Goal: Check status: Check status

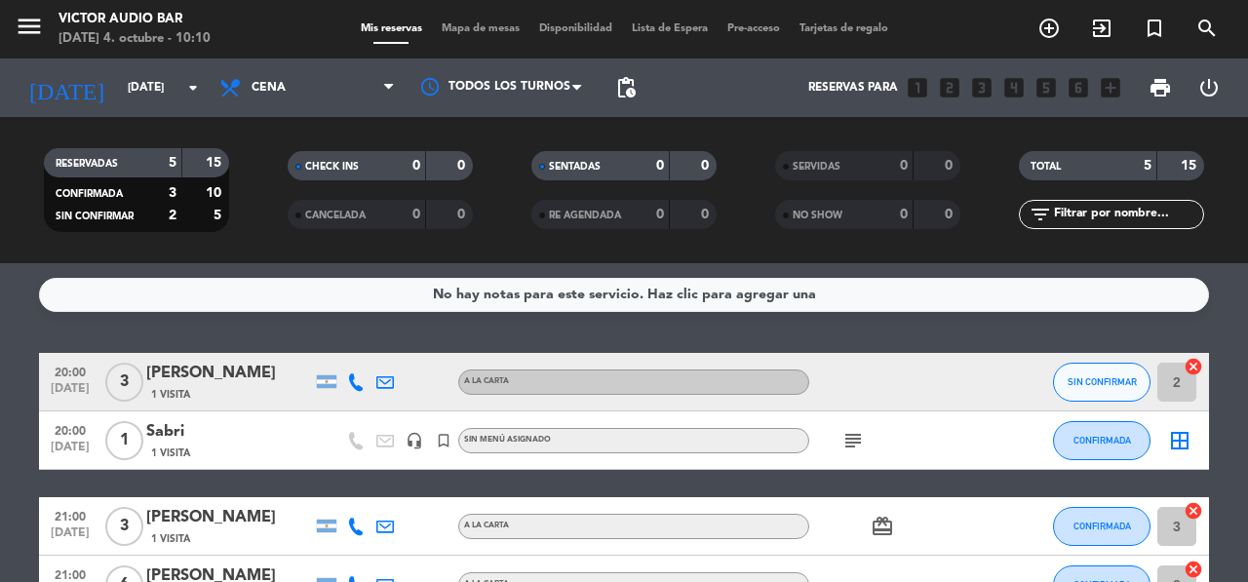
scroll to position [7, 0]
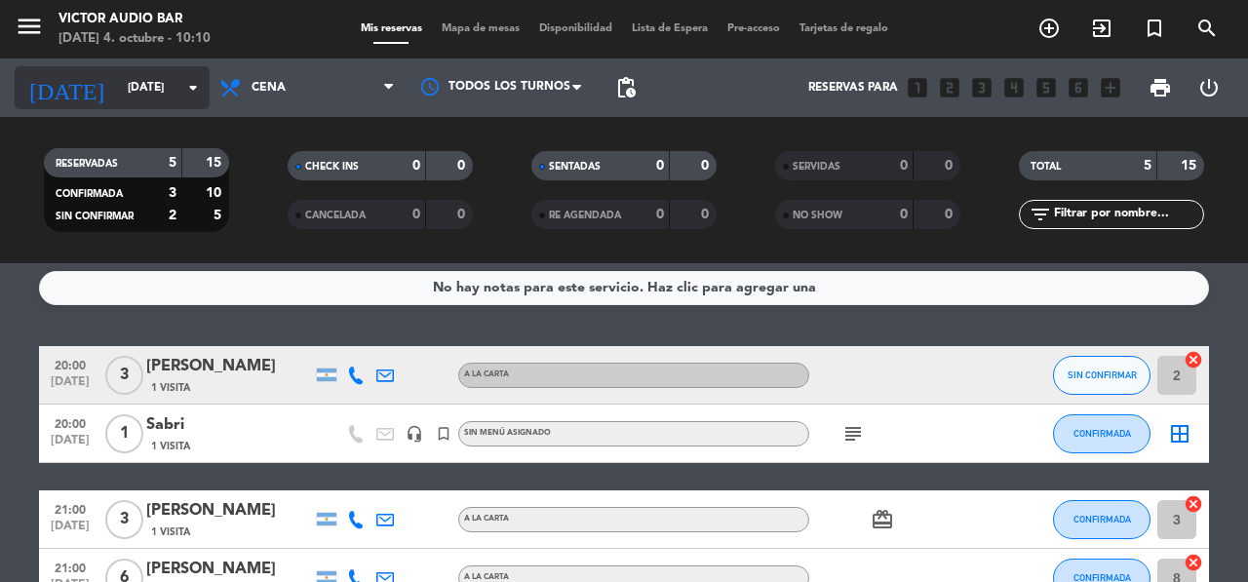
click at [187, 86] on icon "arrow_drop_down" at bounding box center [192, 87] width 23 height 23
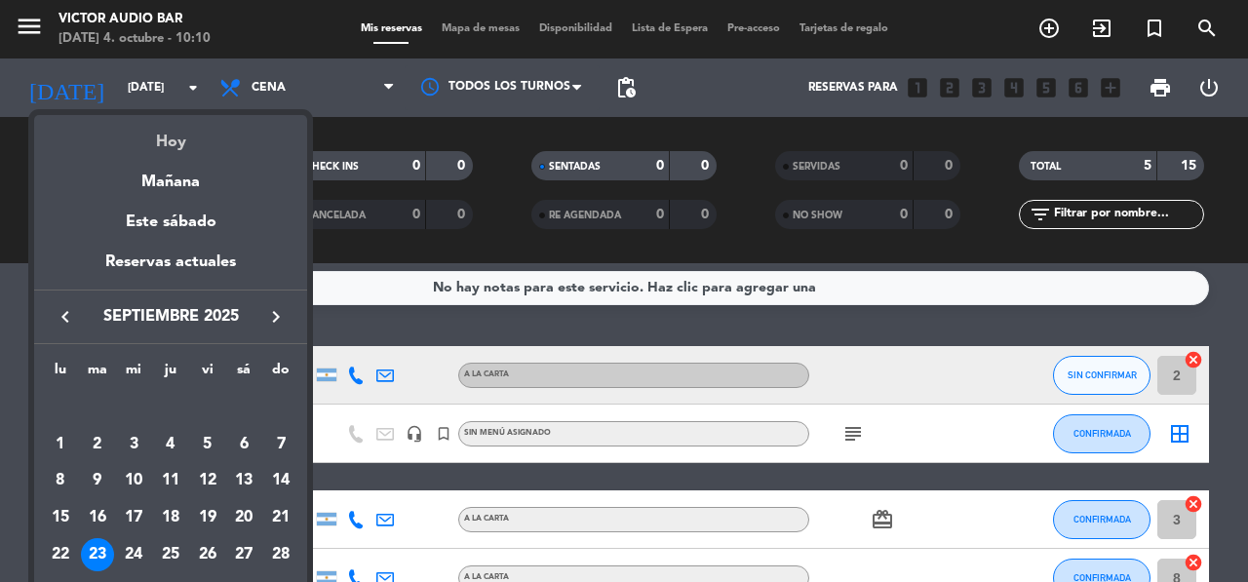
click at [188, 147] on div "Hoy" at bounding box center [170, 135] width 273 height 40
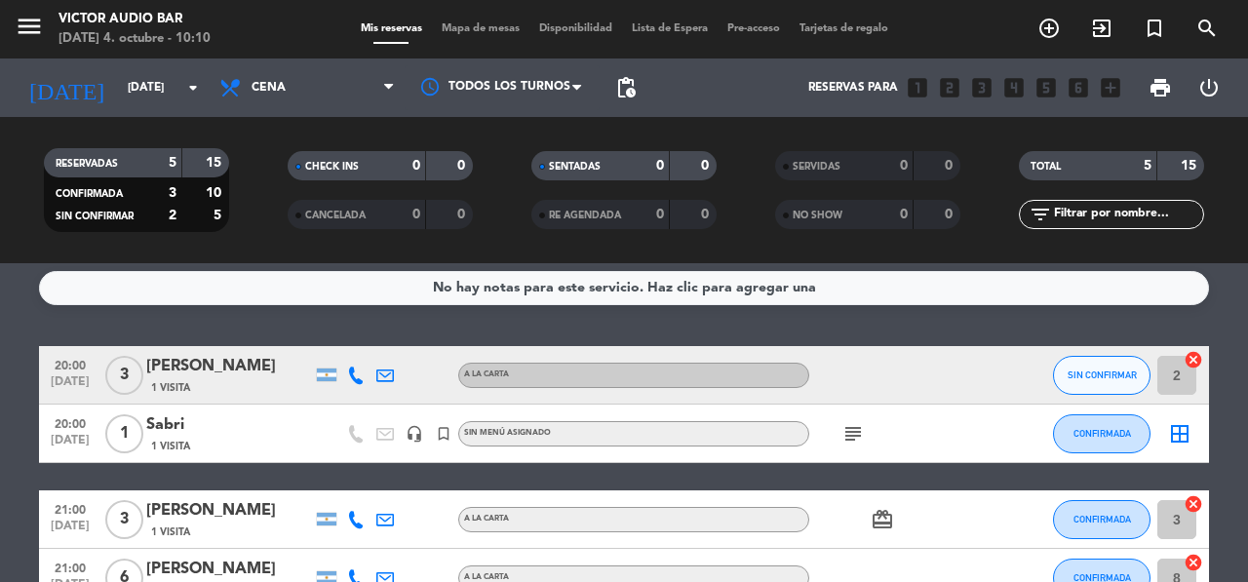
type input "[DATE]"
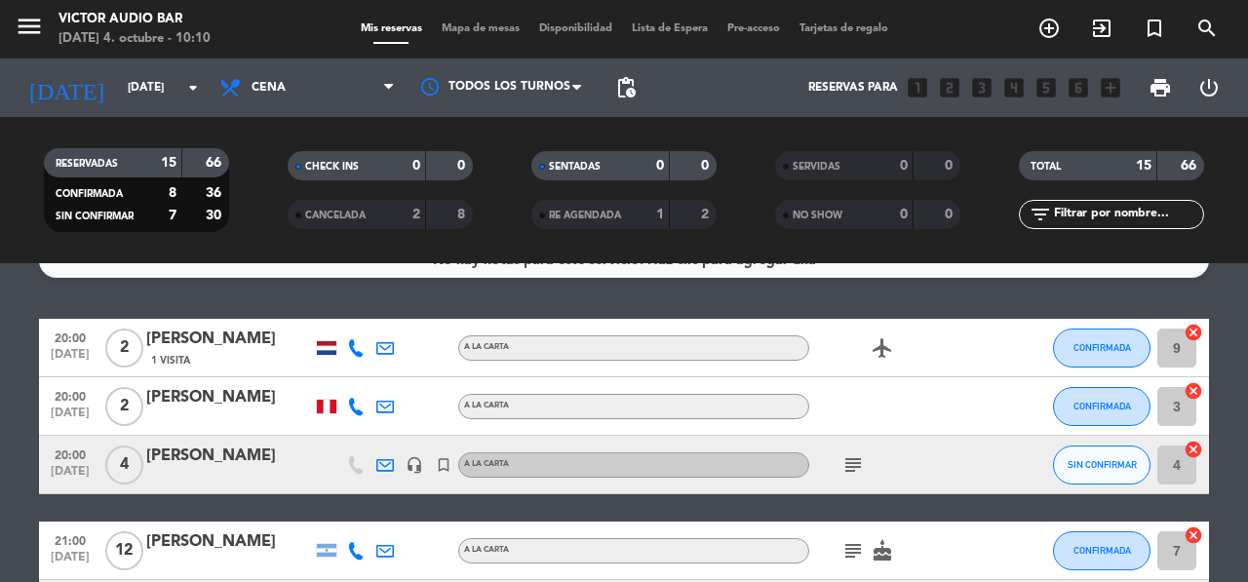
scroll to position [61, 0]
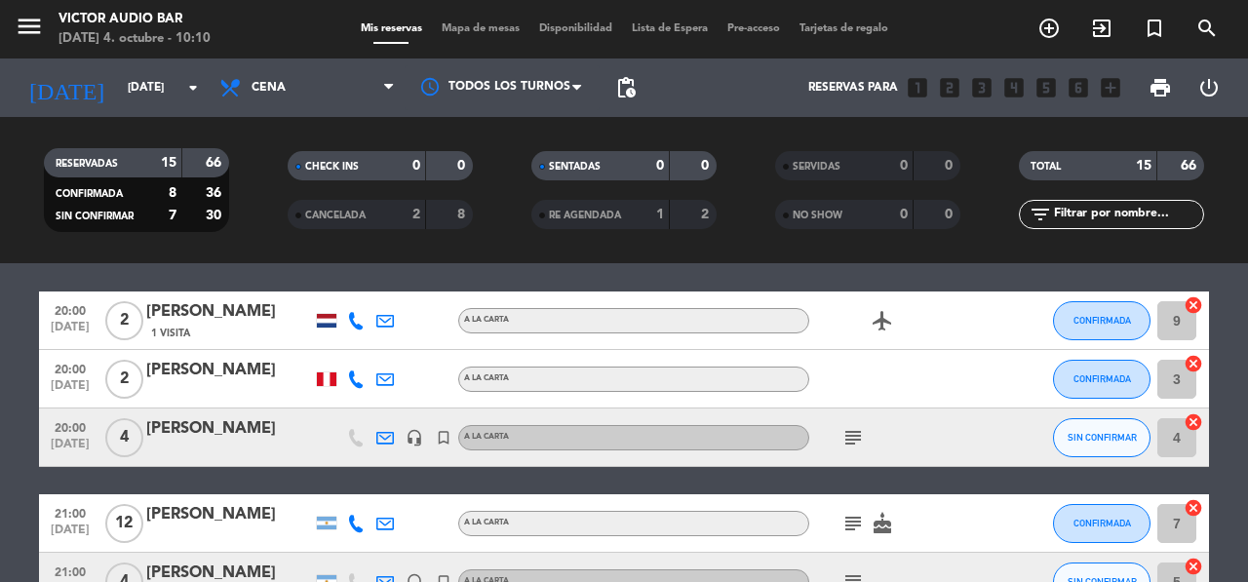
click at [866, 447] on span "subject" at bounding box center [853, 437] width 29 height 23
click at [863, 447] on icon "subject" at bounding box center [853, 437] width 23 height 23
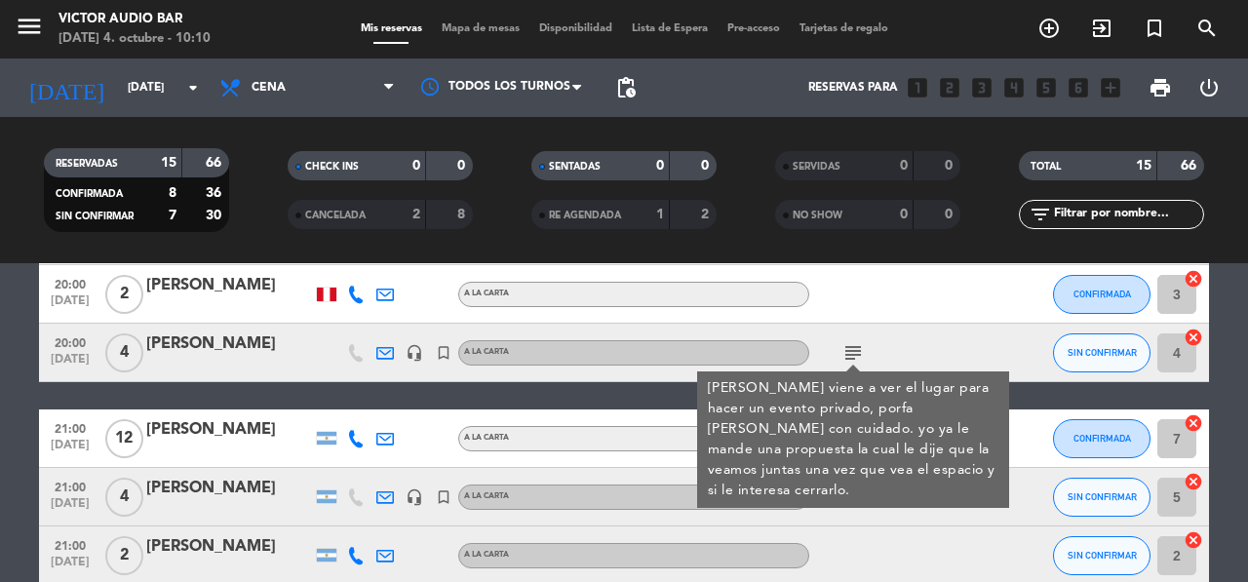
scroll to position [165, 0]
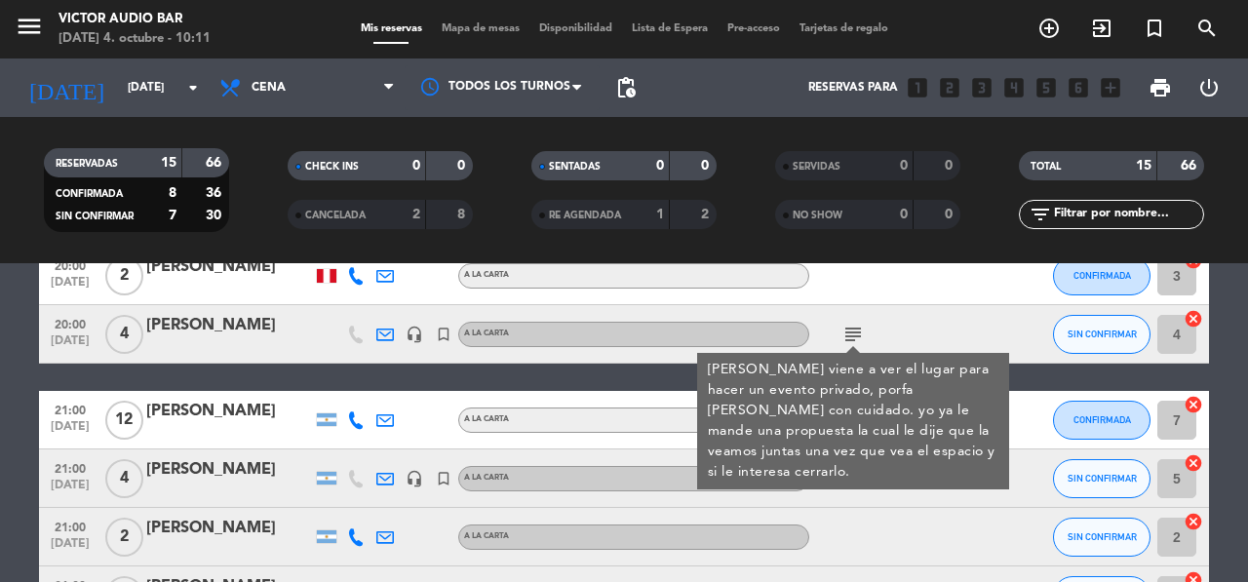
click at [628, 399] on div "21:00 [DATE] [PERSON_NAME] A LA CARTA subject cake CONFIRMADA 7 cancel" at bounding box center [624, 420] width 1170 height 59
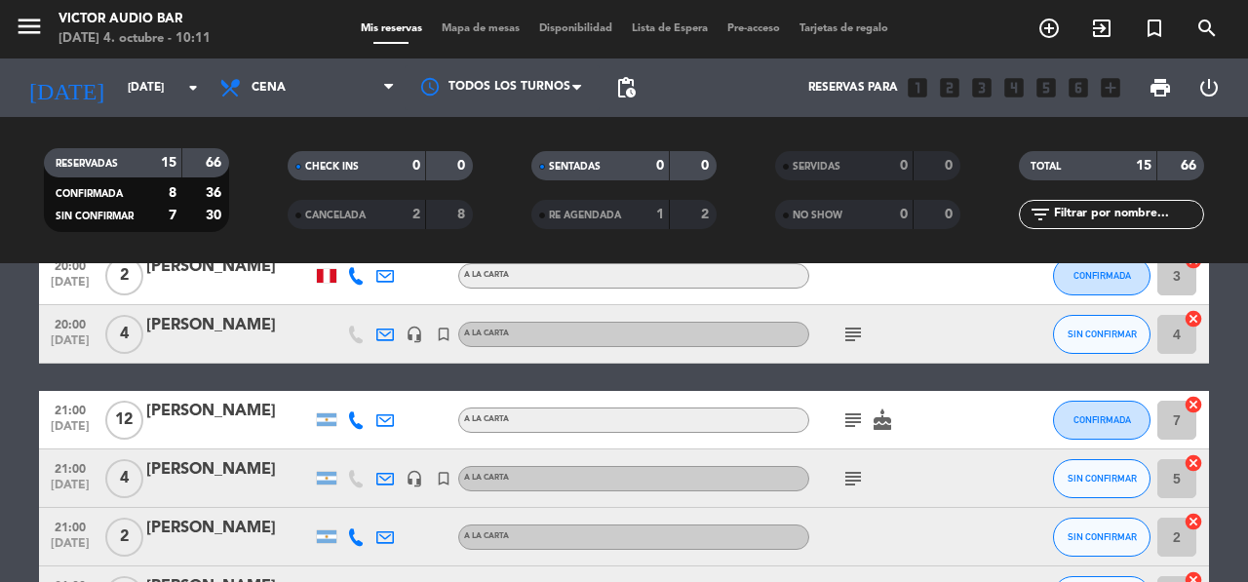
click at [849, 416] on icon "subject" at bounding box center [853, 420] width 23 height 23
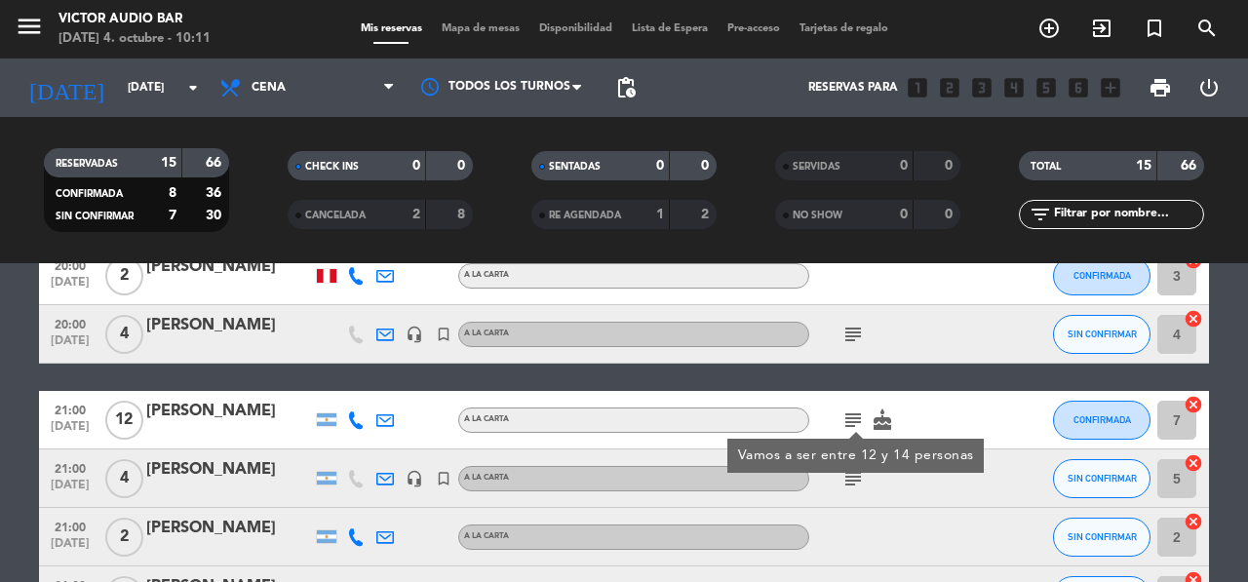
click at [851, 417] on icon "subject" at bounding box center [853, 420] width 23 height 23
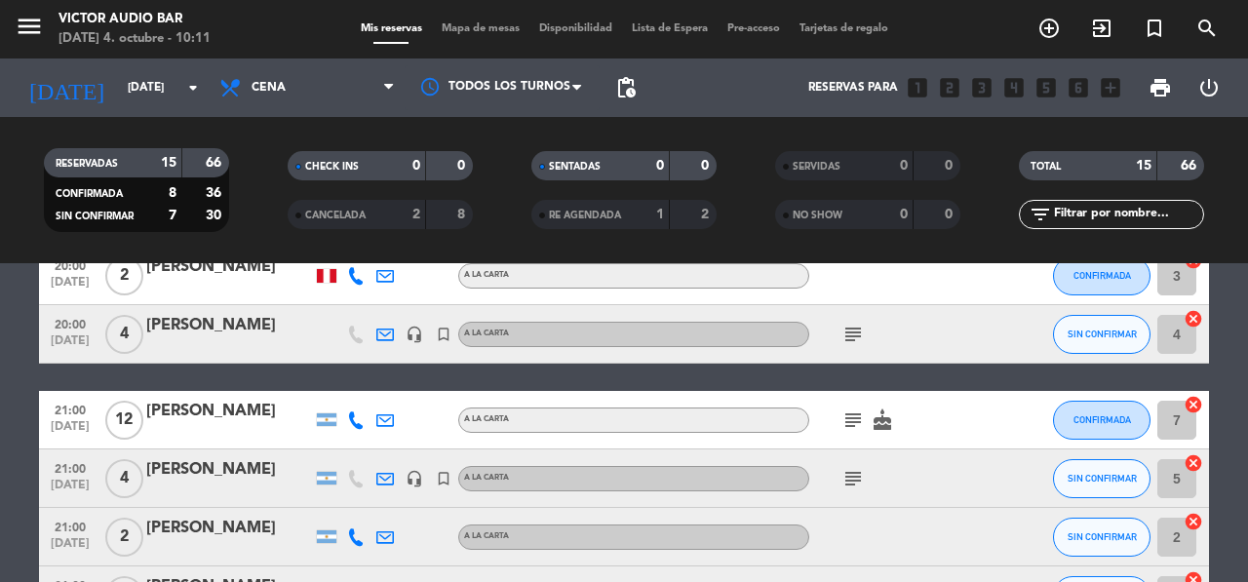
click at [847, 468] on icon "subject" at bounding box center [853, 478] width 23 height 23
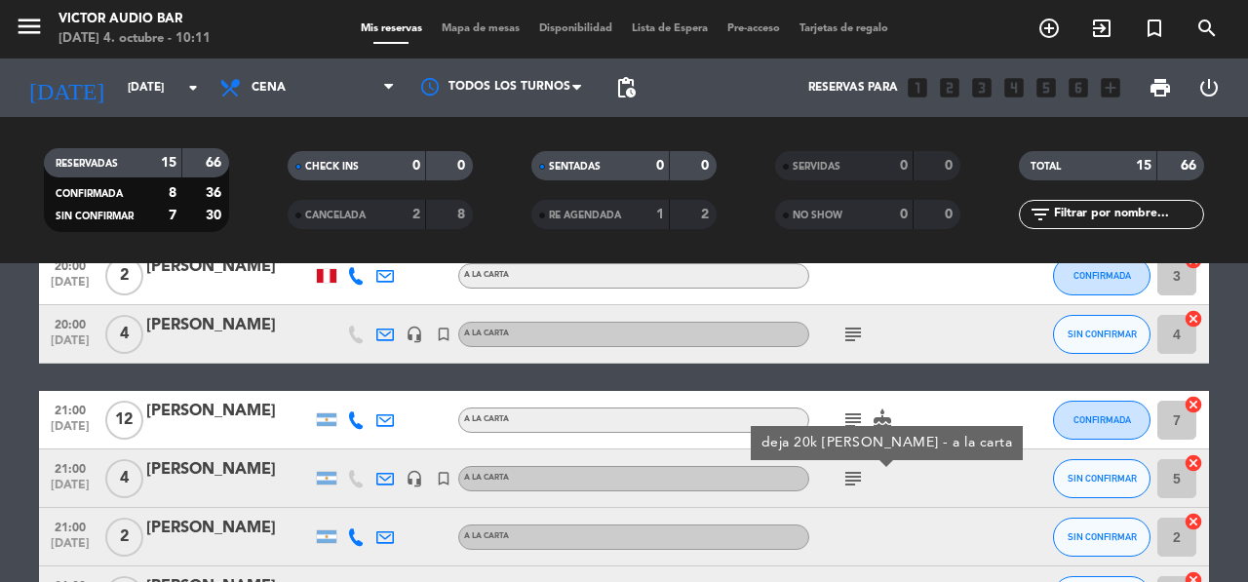
click at [851, 474] on icon "subject" at bounding box center [853, 478] width 23 height 23
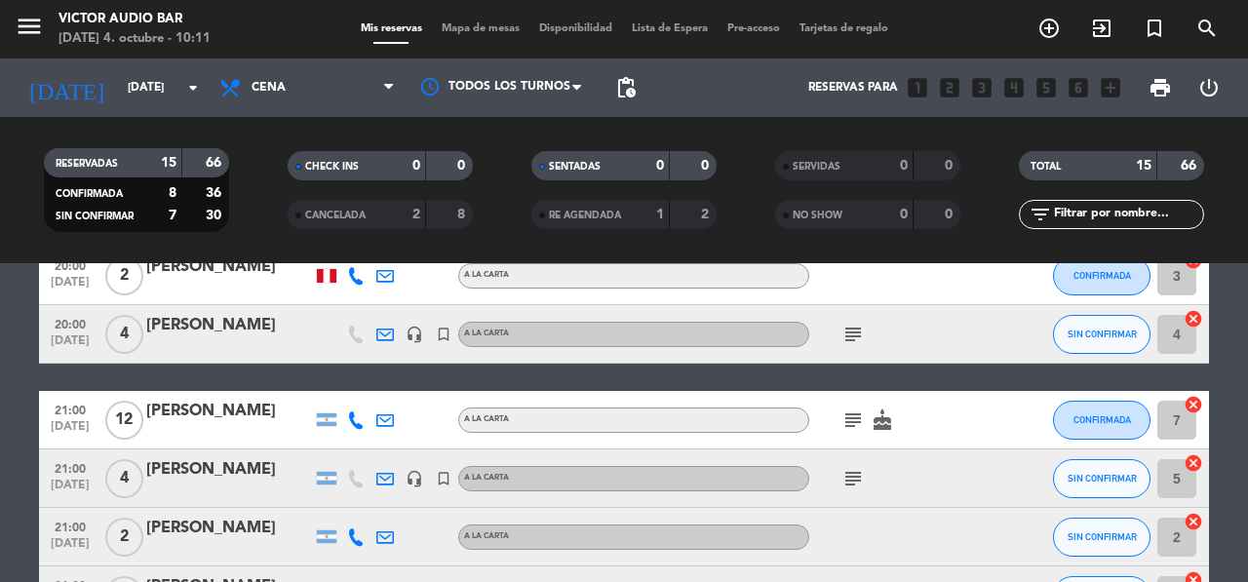
click at [851, 476] on icon "subject" at bounding box center [853, 478] width 23 height 23
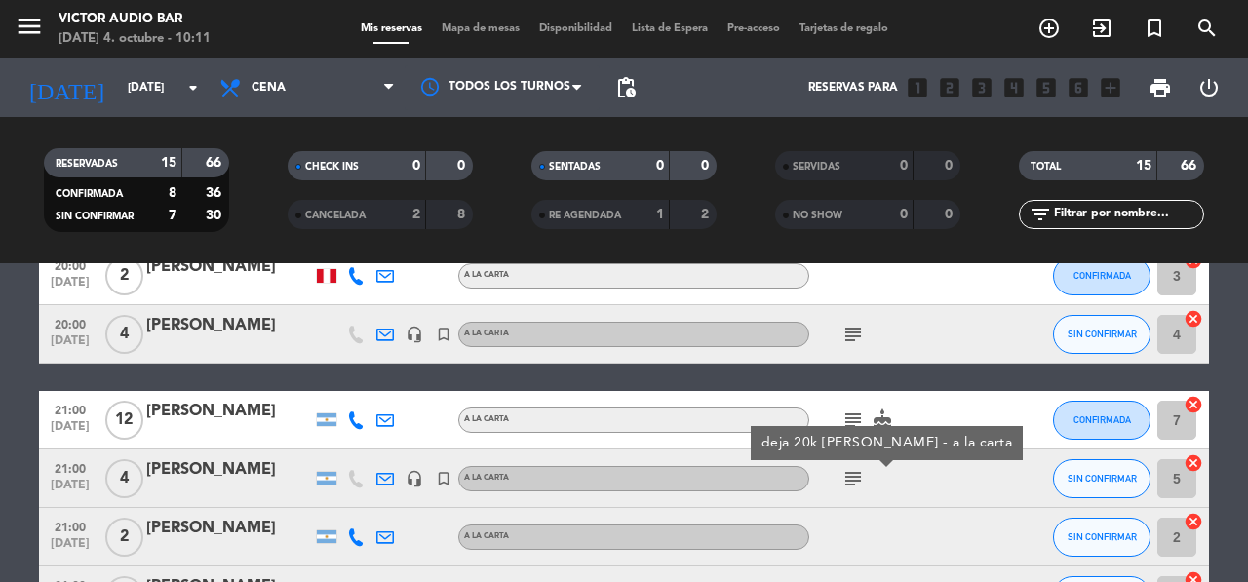
click at [852, 476] on icon "subject" at bounding box center [853, 478] width 23 height 23
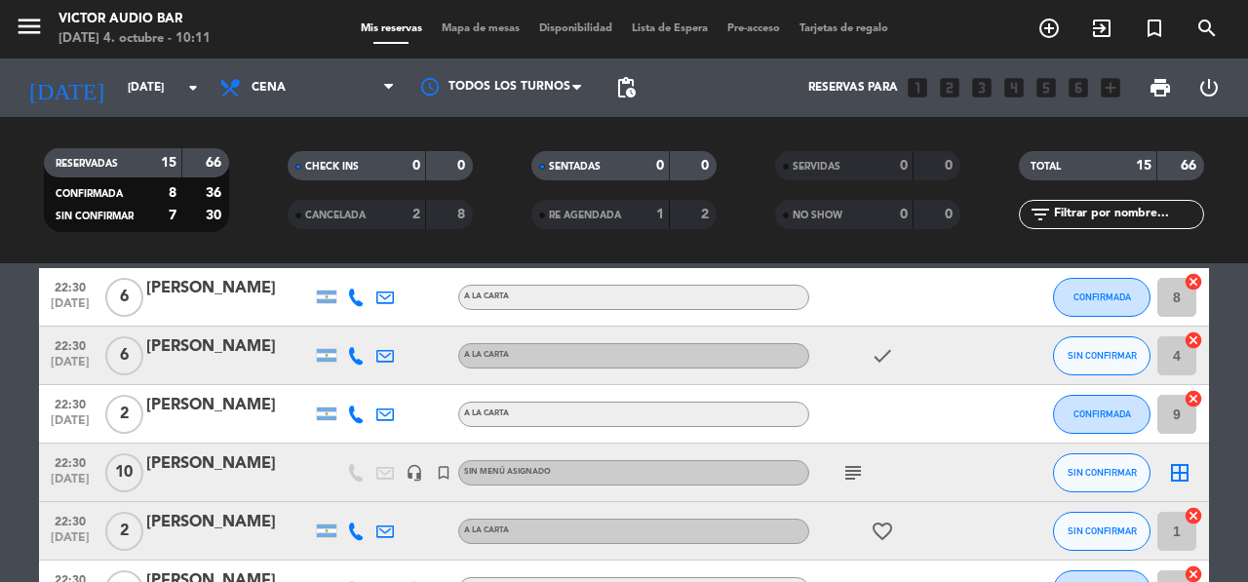
scroll to position [557, 0]
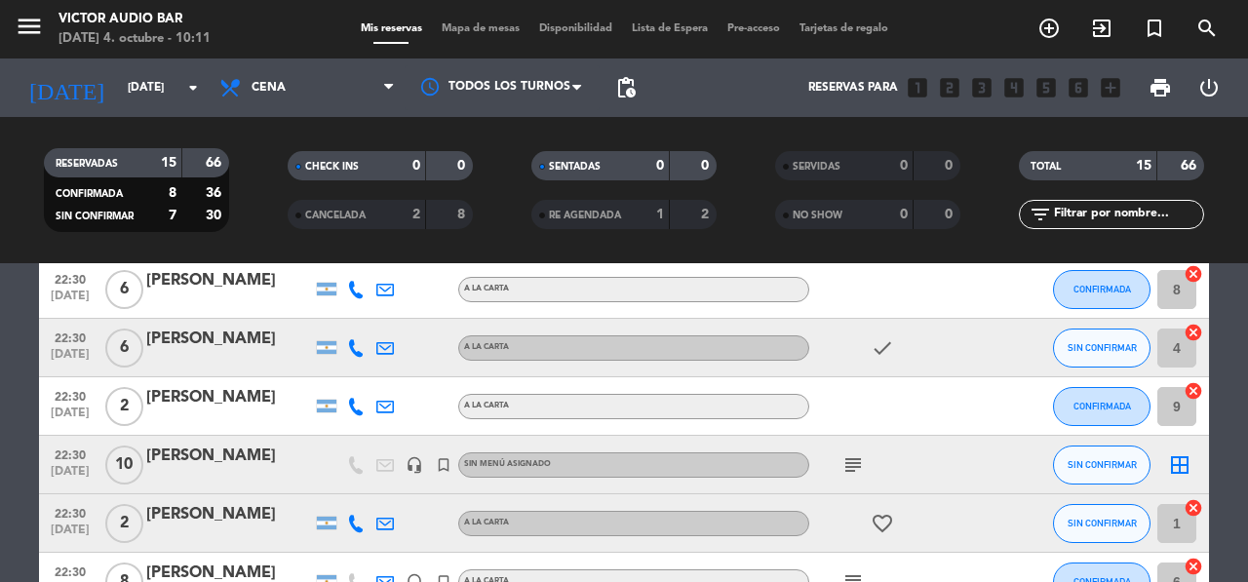
click at [848, 466] on icon "subject" at bounding box center [853, 464] width 23 height 23
click at [849, 475] on icon "subject" at bounding box center [853, 464] width 23 height 23
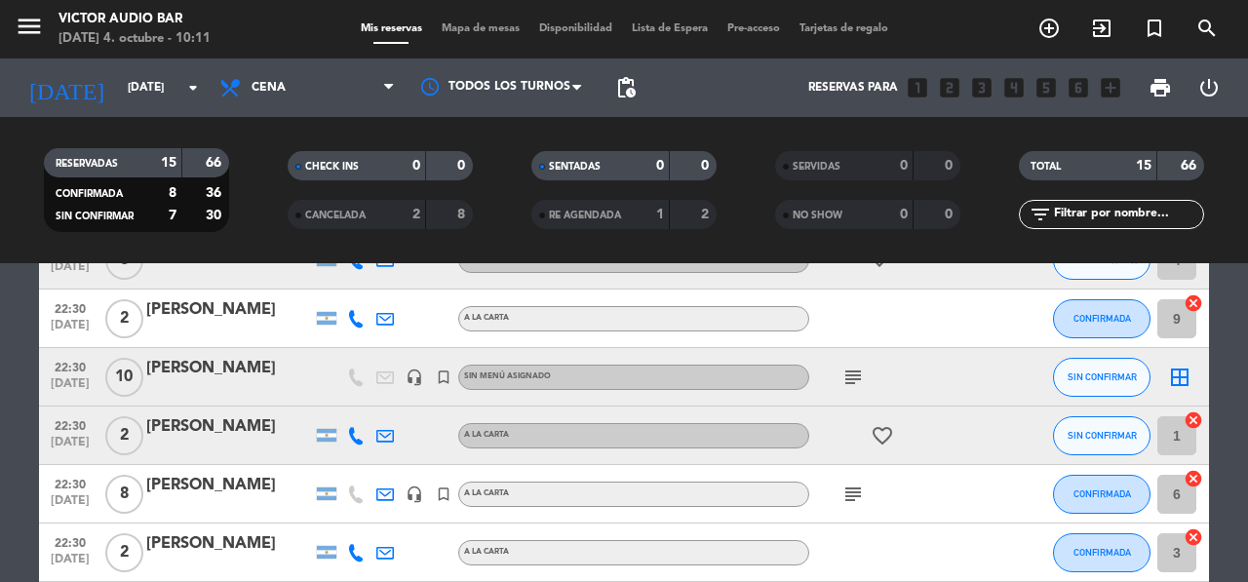
scroll to position [658, 0]
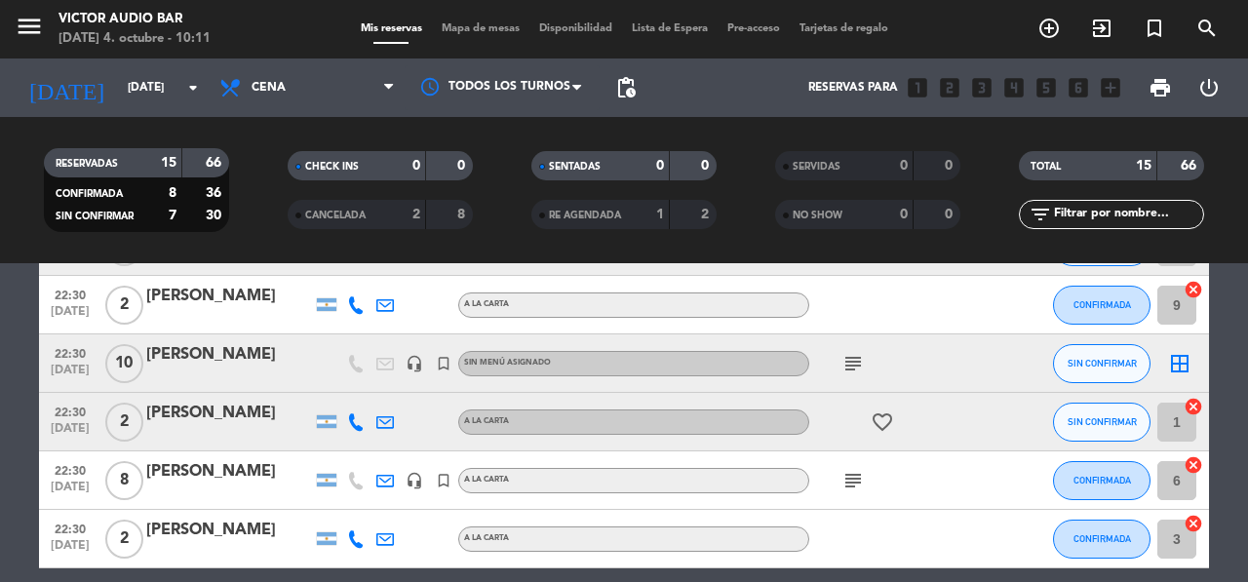
click at [850, 363] on icon "subject" at bounding box center [853, 363] width 23 height 23
click at [887, 422] on icon "favorite_border" at bounding box center [882, 422] width 23 height 23
click at [847, 478] on icon "subject" at bounding box center [853, 480] width 23 height 23
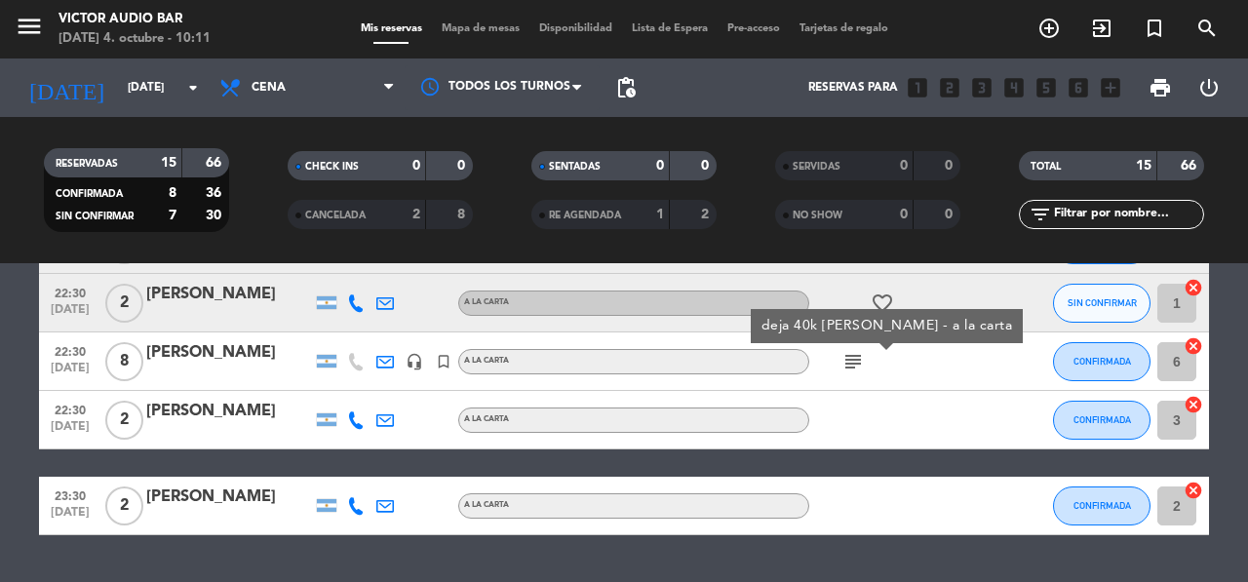
scroll to position [828, 0]
